Goal: Task Accomplishment & Management: Manage account settings

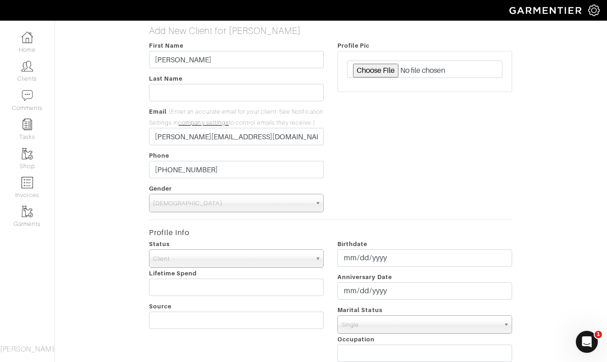
scroll to position [0, 0]
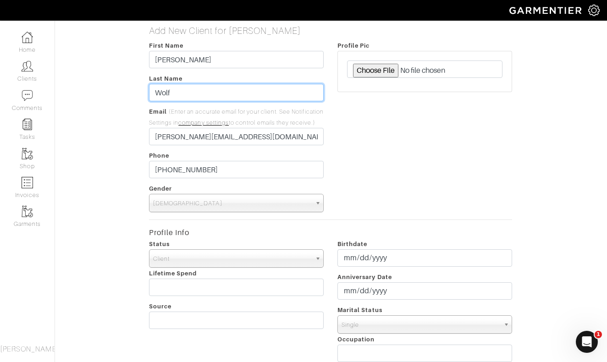
type input "Wolf"
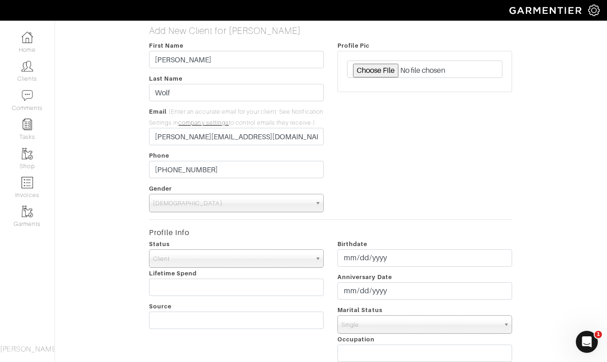
click at [415, 154] on div "Profile Pic" at bounding box center [425, 126] width 188 height 172
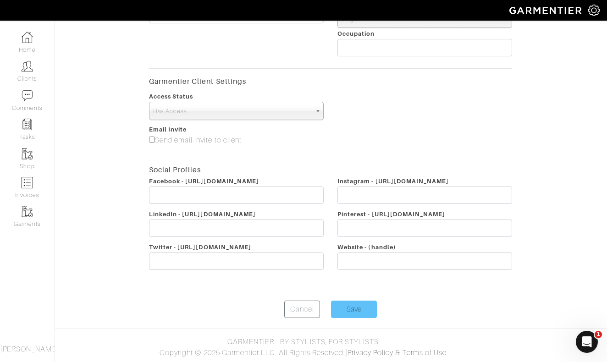
scroll to position [317, 0]
click at [350, 311] on input "Save" at bounding box center [354, 309] width 46 height 17
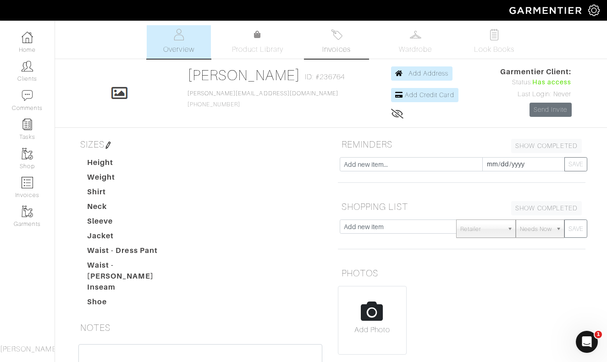
click at [338, 43] on link "Invoices" at bounding box center [337, 41] width 64 height 33
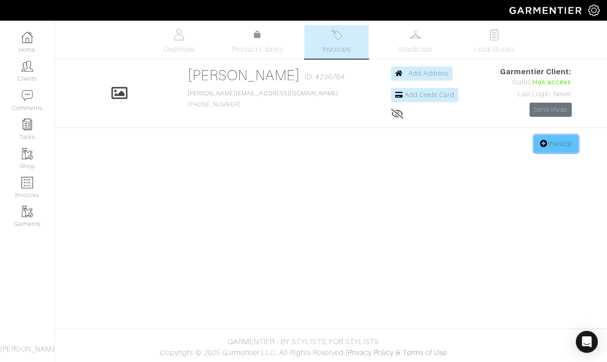
click at [545, 144] on link "Invoice" at bounding box center [556, 143] width 44 height 17
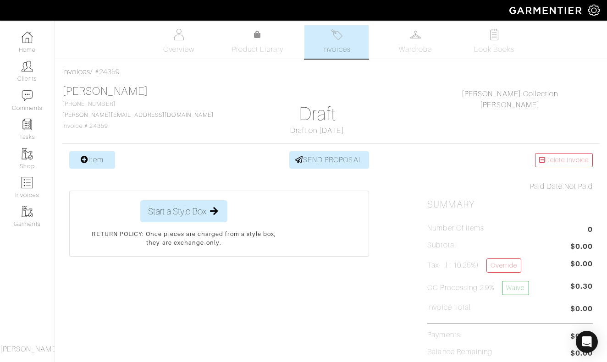
click at [104, 163] on link "Item" at bounding box center [92, 159] width 46 height 17
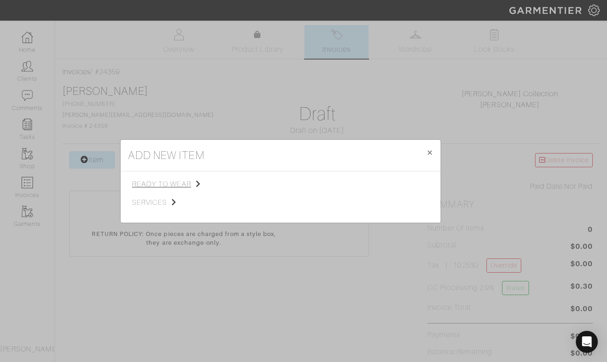
click at [182, 183] on span "ready to wear" at bounding box center [178, 184] width 92 height 11
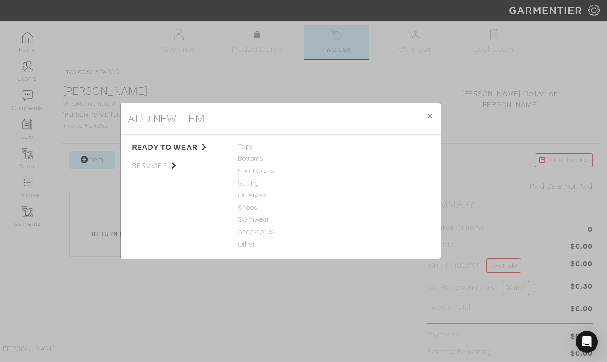
click at [255, 186] on span "Suiting" at bounding box center [280, 184] width 85 height 10
click at [344, 148] on link "Suit" at bounding box center [342, 146] width 11 height 7
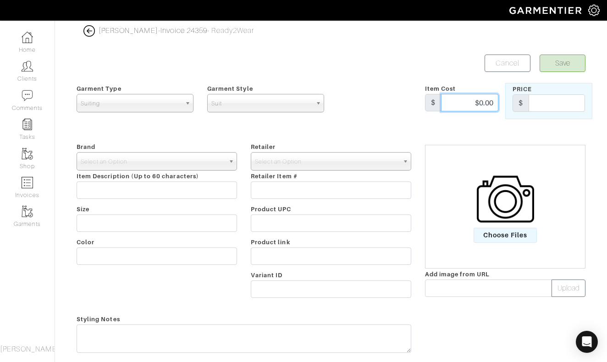
drag, startPoint x: 475, startPoint y: 103, endPoint x: 507, endPoint y: 103, distance: 32.1
click at [507, 103] on div "Garment Type Tops Bottoms Sport Coats Suiting Outerwear Shoes Swimwear Accessor…" at bounding box center [331, 101] width 523 height 36
type input "1645"
click at [207, 157] on span "Select an Option" at bounding box center [153, 162] width 144 height 18
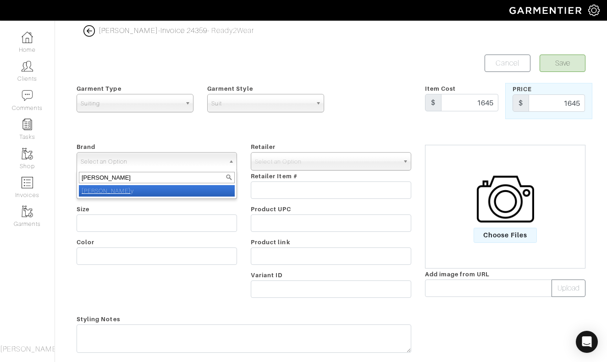
type input "nick roy"
select select "[PERSON_NAME]"
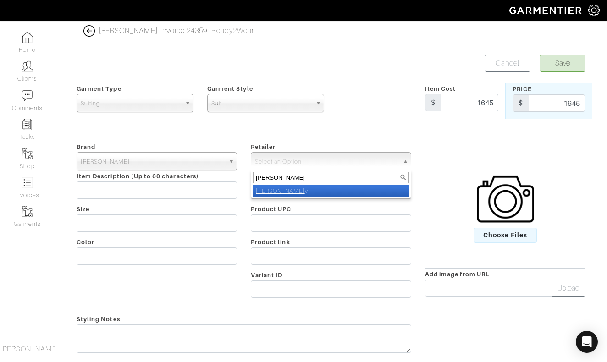
type input "nick roy"
select select "5031"
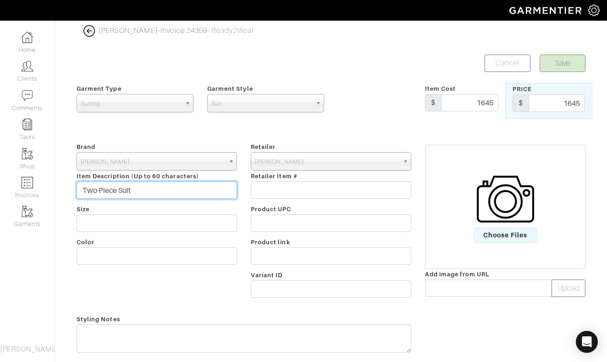
type input "Two Piece Suit"
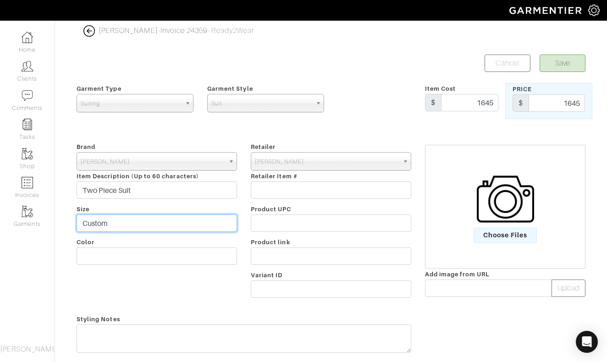
type input "Custom"
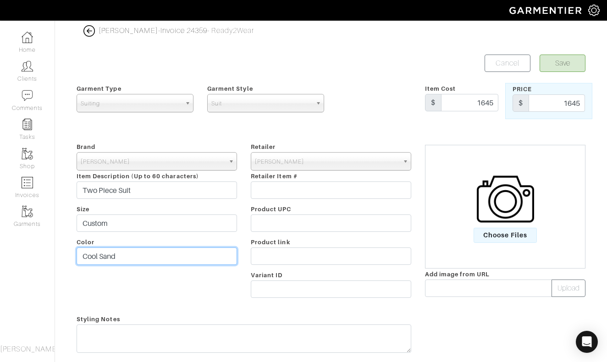
type input "Cool Sand"
click at [566, 63] on button "Save" at bounding box center [563, 63] width 46 height 17
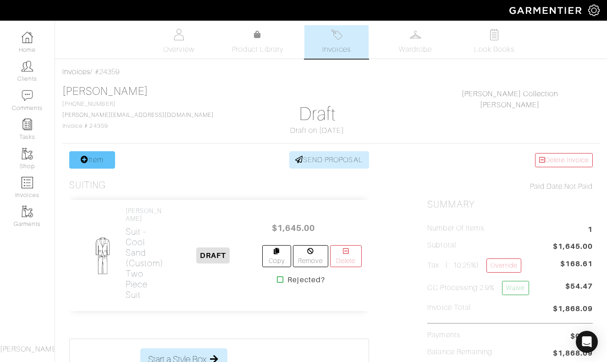
click at [98, 165] on link "Item" at bounding box center [92, 159] width 46 height 17
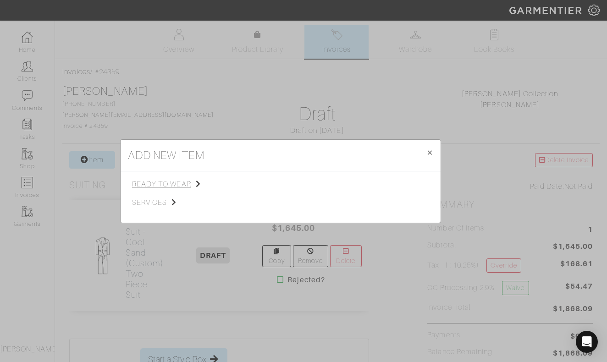
click at [176, 184] on span "ready to wear" at bounding box center [178, 184] width 92 height 11
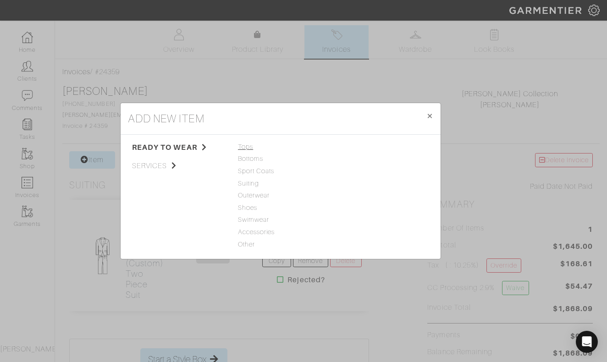
click at [247, 150] on span "Tops" at bounding box center [280, 147] width 85 height 10
click at [342, 172] on link "Woven" at bounding box center [348, 170] width 22 height 7
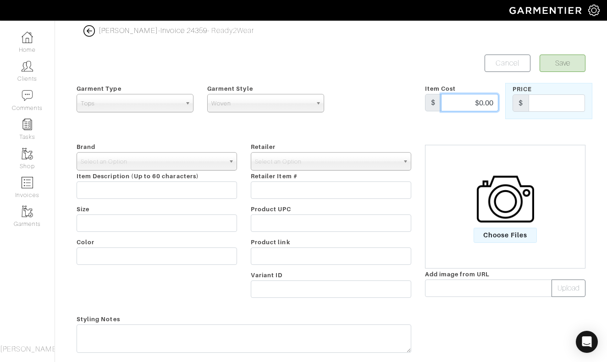
drag, startPoint x: 471, startPoint y: 99, endPoint x: 507, endPoint y: 99, distance: 36.7
click at [507, 99] on div "Garment Type Tops Bottoms Sport Coats Suiting Outerwear Shoes Swimwear Accessor…" at bounding box center [331, 101] width 523 height 36
type input "350"
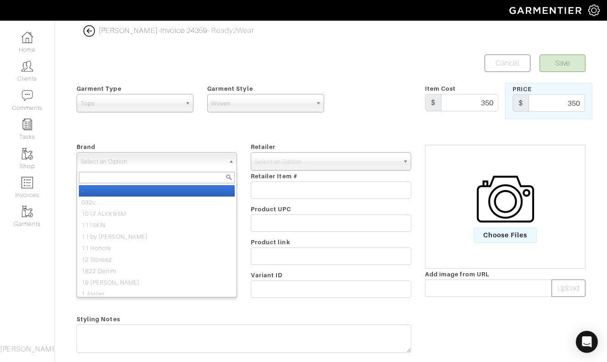
click at [215, 165] on span "Select an Option" at bounding box center [153, 162] width 144 height 18
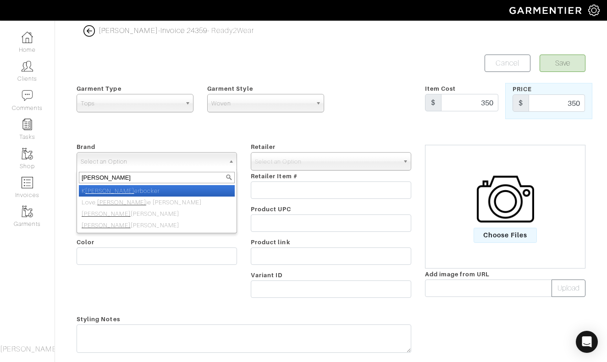
type input "nick roy"
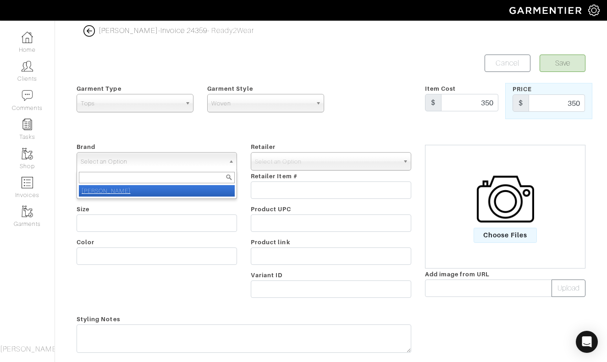
select select "[PERSON_NAME]"
type input "nick roy"
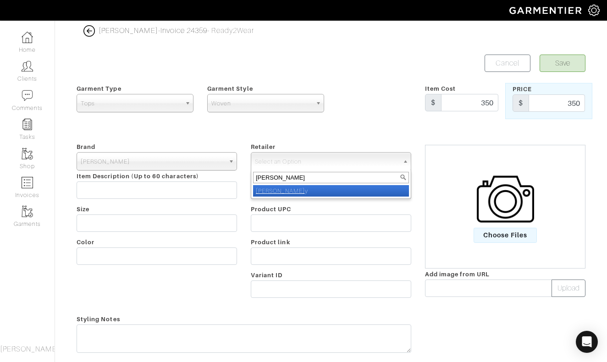
type input "nick roy"
select select "5031"
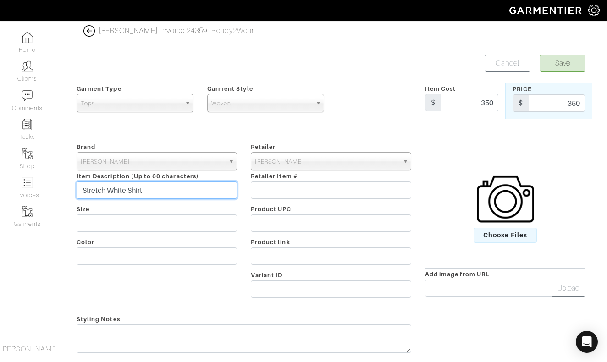
type input "Stretch White Shirt"
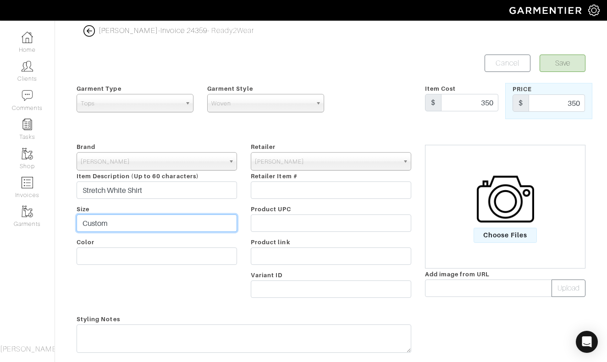
type input "Custom"
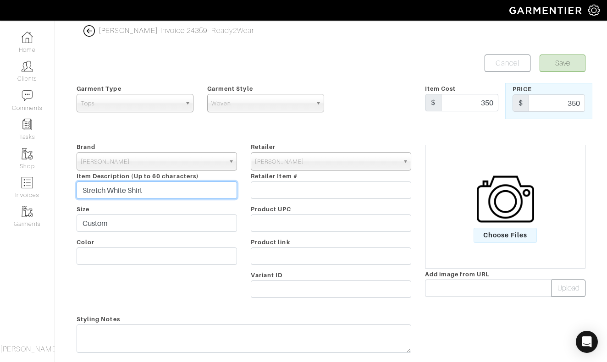
click at [128, 191] on input "Stretch White Shirt" at bounding box center [157, 190] width 161 height 17
type input "Stretch Buttercloth Shirt"
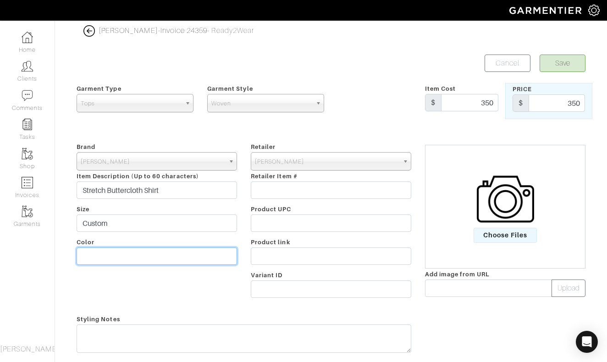
click at [108, 258] on input "text" at bounding box center [157, 256] width 161 height 17
type input "White"
click at [562, 66] on button "Save" at bounding box center [563, 63] width 46 height 17
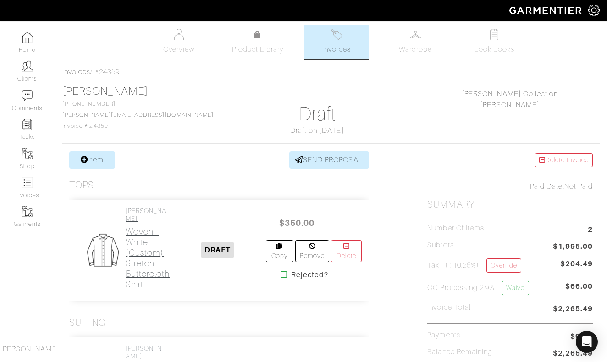
click at [143, 239] on h2 "Woven - White (Custom) Stretch Buttercloth Shirt" at bounding box center [148, 258] width 44 height 63
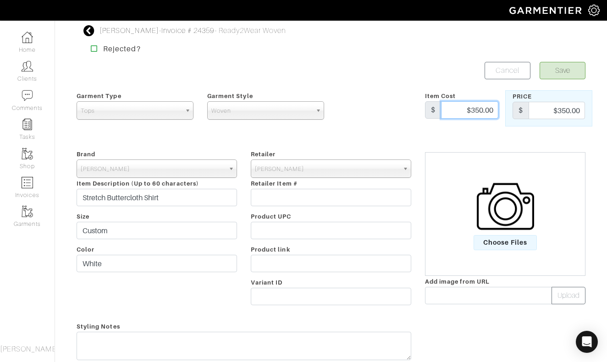
click at [480, 111] on input "$350.00" at bounding box center [469, 109] width 57 height 17
type input "$360.00"
click at [565, 111] on input "$350.00" at bounding box center [557, 110] width 56 height 17
type input "6"
type input "360"
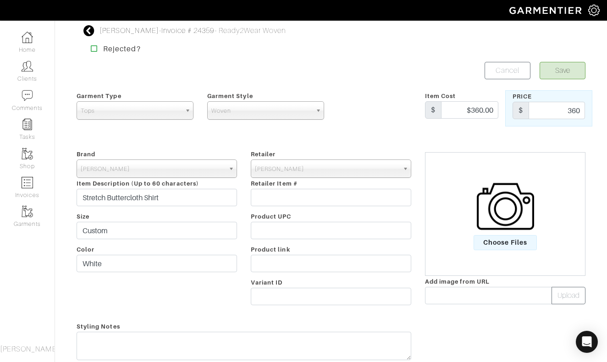
click at [563, 71] on button "Save" at bounding box center [563, 70] width 46 height 17
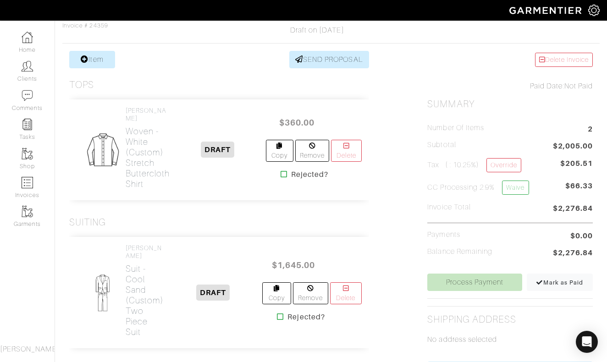
scroll to position [94, 0]
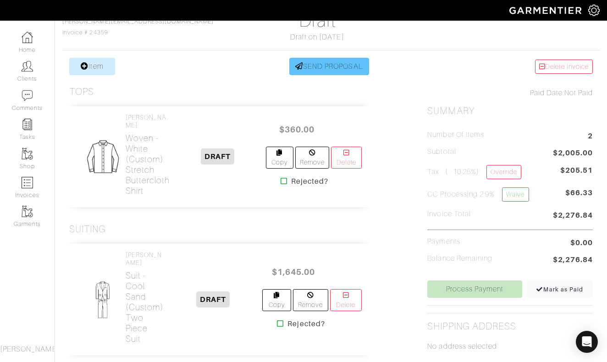
click at [327, 68] on link "SEND PROPOSAL" at bounding box center [329, 66] width 80 height 17
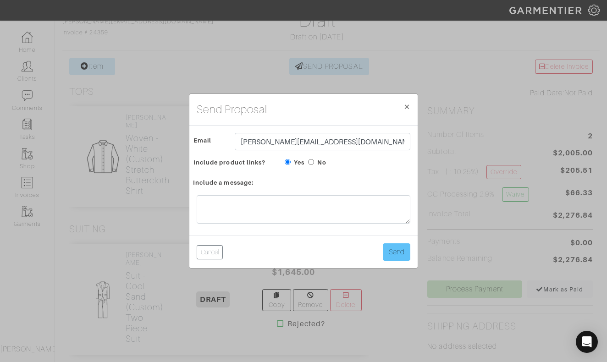
click at [391, 252] on button "Send" at bounding box center [397, 252] width 28 height 17
